Goal: Find specific page/section: Find specific page/section

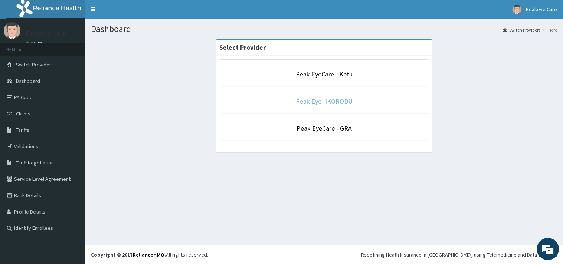
click at [323, 100] on link "Peak Eye- IKORODU" at bounding box center [324, 101] width 57 height 9
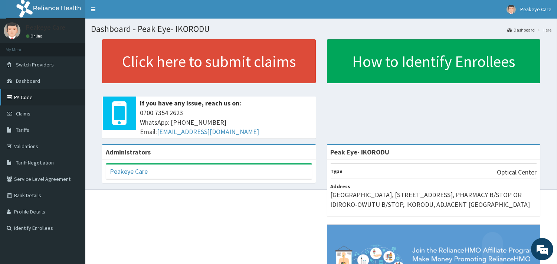
click at [24, 99] on link "PA Code" at bounding box center [42, 97] width 85 height 16
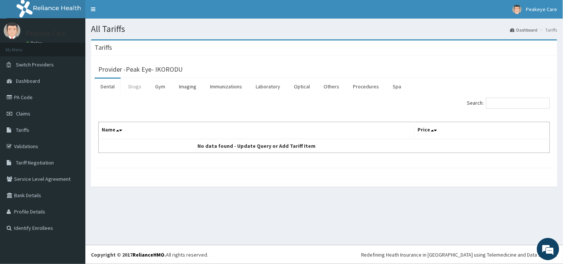
click at [133, 85] on link "Drugs" at bounding box center [134, 87] width 25 height 16
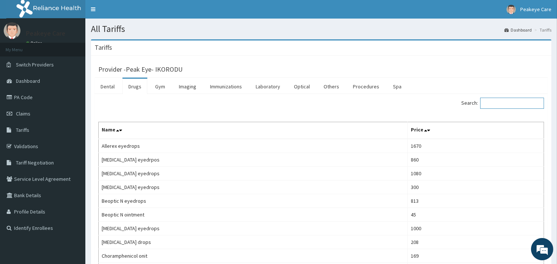
click at [522, 102] on input "Search:" at bounding box center [512, 103] width 64 height 11
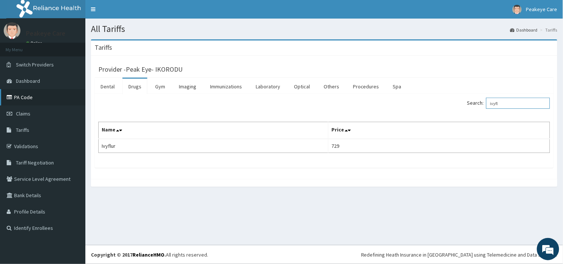
type input "ivyfl"
click at [25, 93] on link "PA Code" at bounding box center [42, 97] width 85 height 16
